Goal: Task Accomplishment & Management: Manage account settings

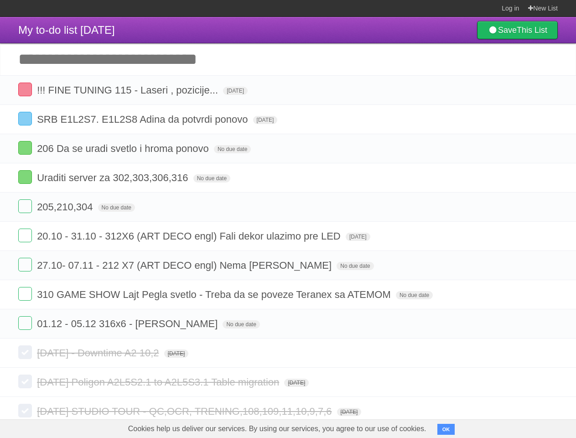
click at [288, 219] on li "205,210,304 No due date White Red Blue Green Purple Orange" at bounding box center [288, 207] width 576 height 30
click at [77, 30] on span "My to-do list [DATE]" at bounding box center [66, 30] width 97 height 12
click at [288, 208] on form "205,210,304 No due date White Red Blue Green Purple Orange" at bounding box center [288, 206] width 540 height 15
click at [128, 91] on span "!!! FINE TUNING 115 - Laseri , pozicije..." at bounding box center [128, 89] width 183 height 11
click at [245, 92] on input "**********" at bounding box center [143, 91] width 212 height 12
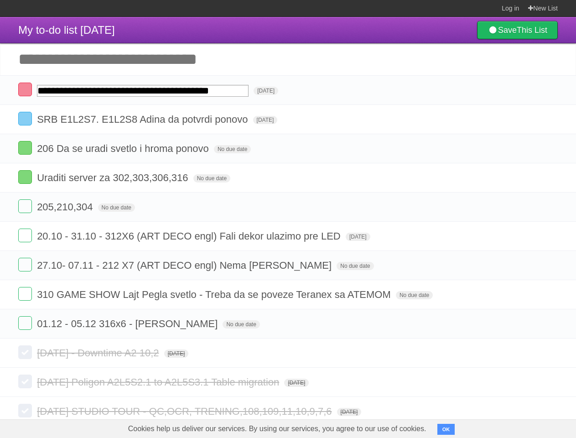
click at [530, 91] on icon "button" at bounding box center [530, 90] width 13 height 12
click at [143, 120] on span "SRB E1L2S7. E1L2S8 Adina da potvrdi ponovo" at bounding box center [143, 119] width 213 height 11
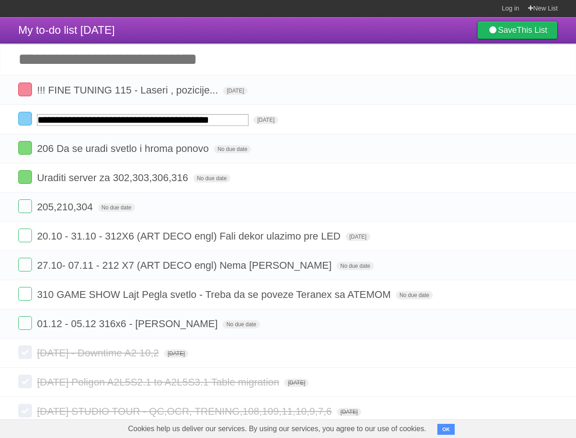
click at [276, 121] on span "[DATE]" at bounding box center [266, 120] width 25 height 8
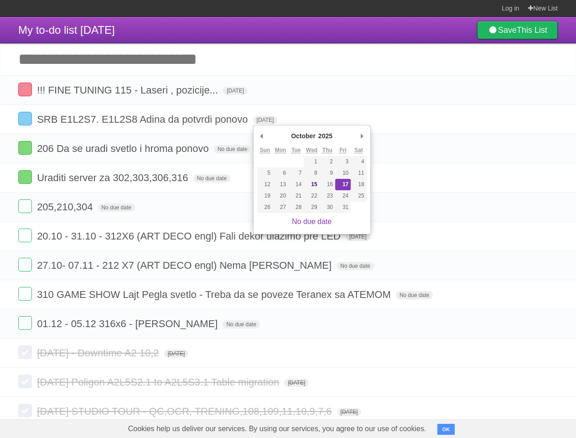
click at [530, 120] on icon "button" at bounding box center [530, 120] width 13 height 12
click at [124, 149] on span "206 Da se uradi svetlo i hroma ponovo" at bounding box center [124, 148] width 174 height 11
